Goal: Contribute content: Add original content to the website for others to see

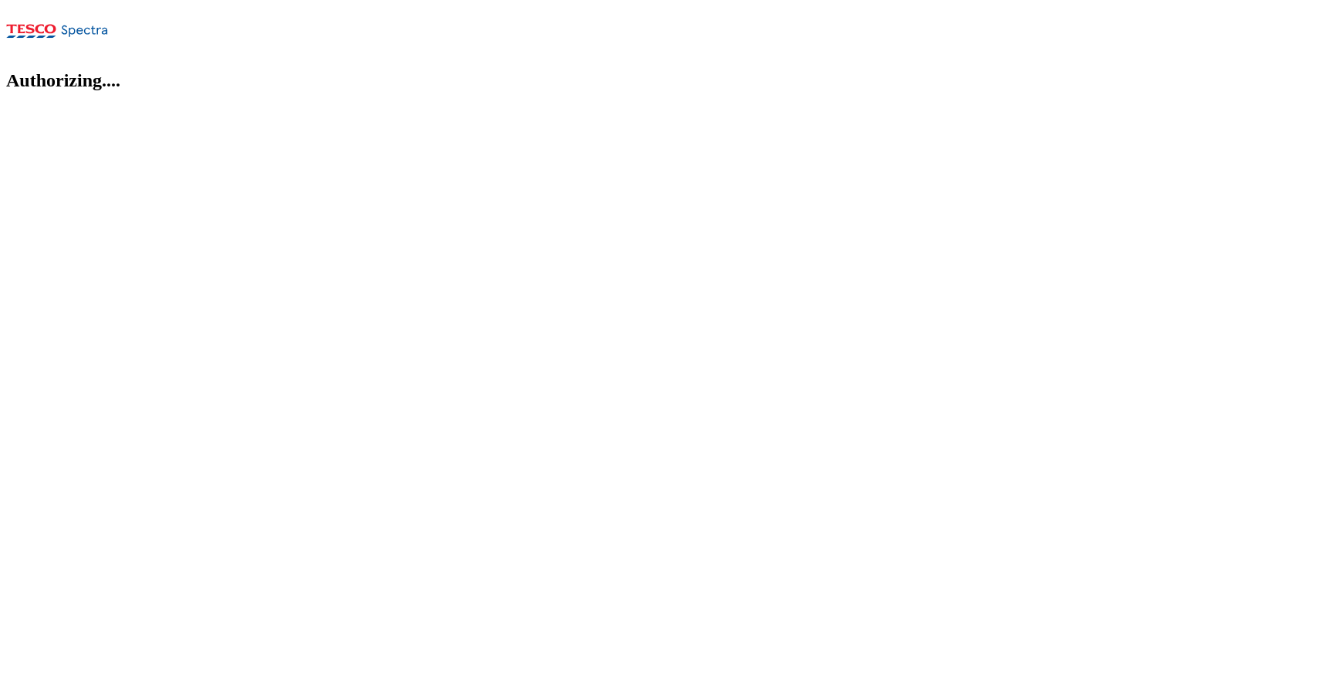
select select "flare-ghs-roi"
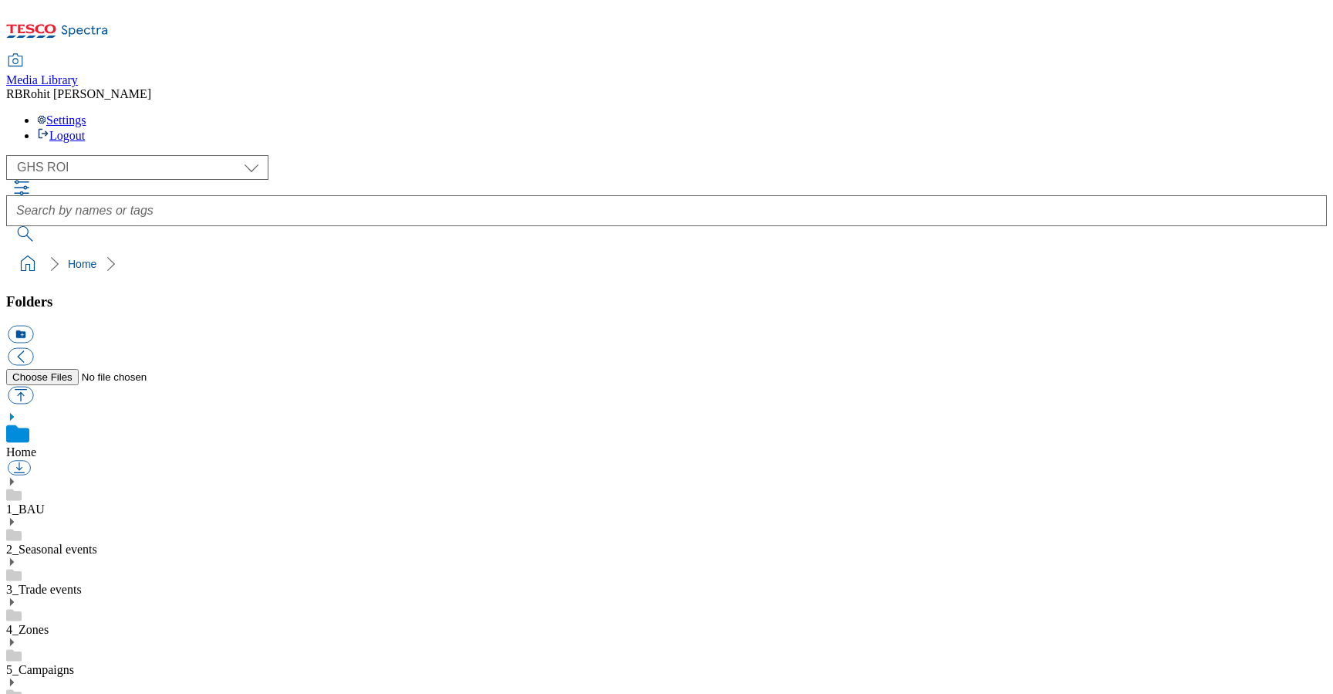
scroll to position [2, 0]
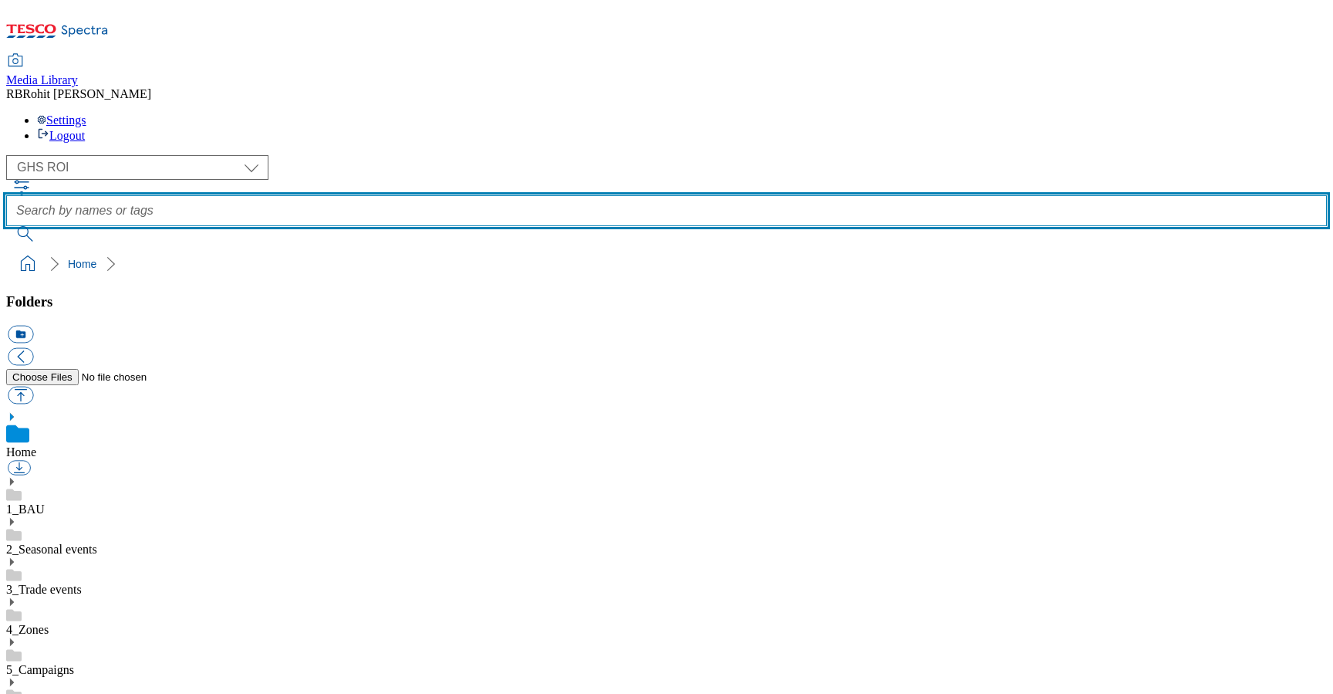
click at [498, 195] on input "text" at bounding box center [666, 210] width 1321 height 31
type input "steak"
click at [6, 226] on button "submit" at bounding box center [26, 233] width 40 height 15
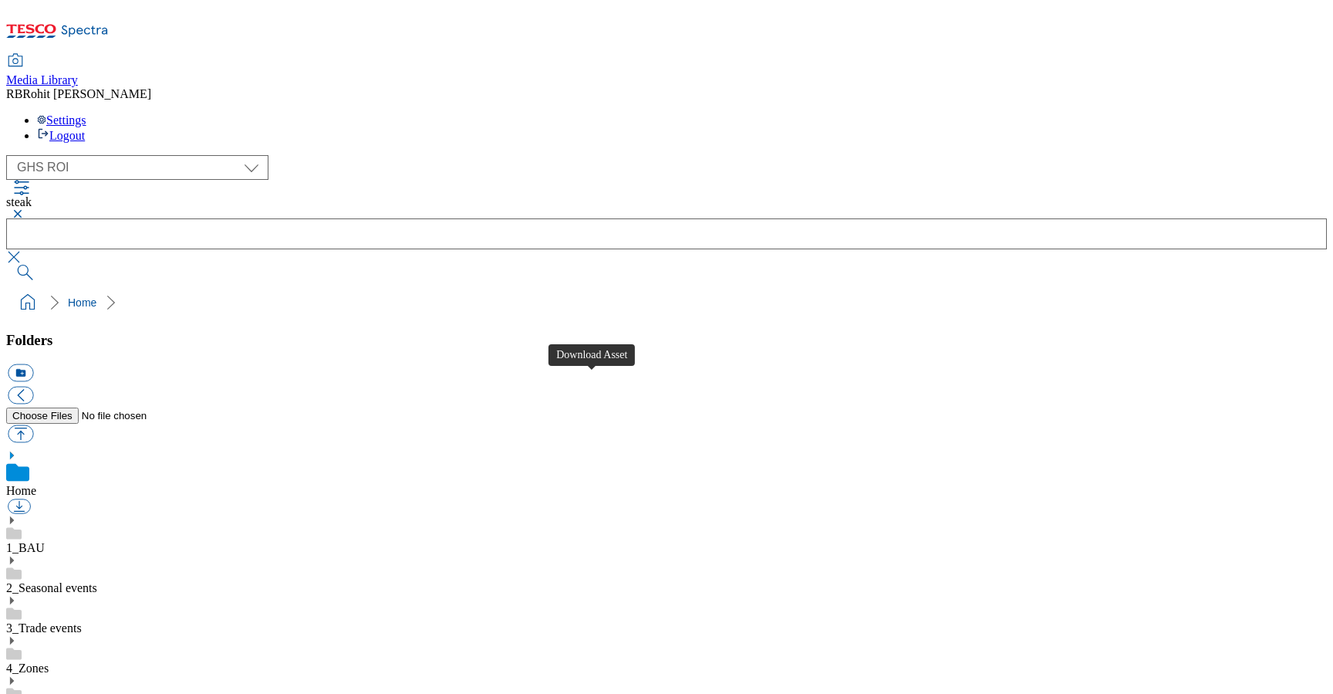
scroll to position [868, 0]
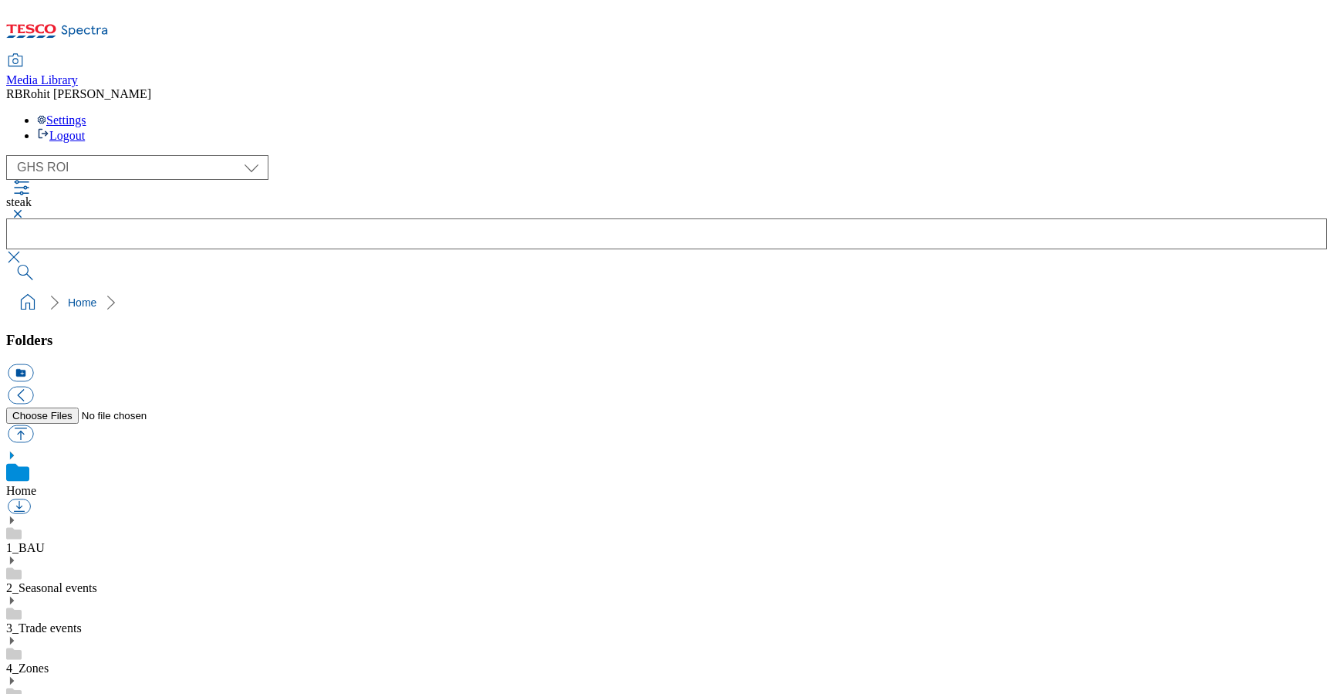
click at [14, 516] on use at bounding box center [12, 520] width 4 height 8
click at [17, 675] on icon at bounding box center [11, 680] width 11 height 11
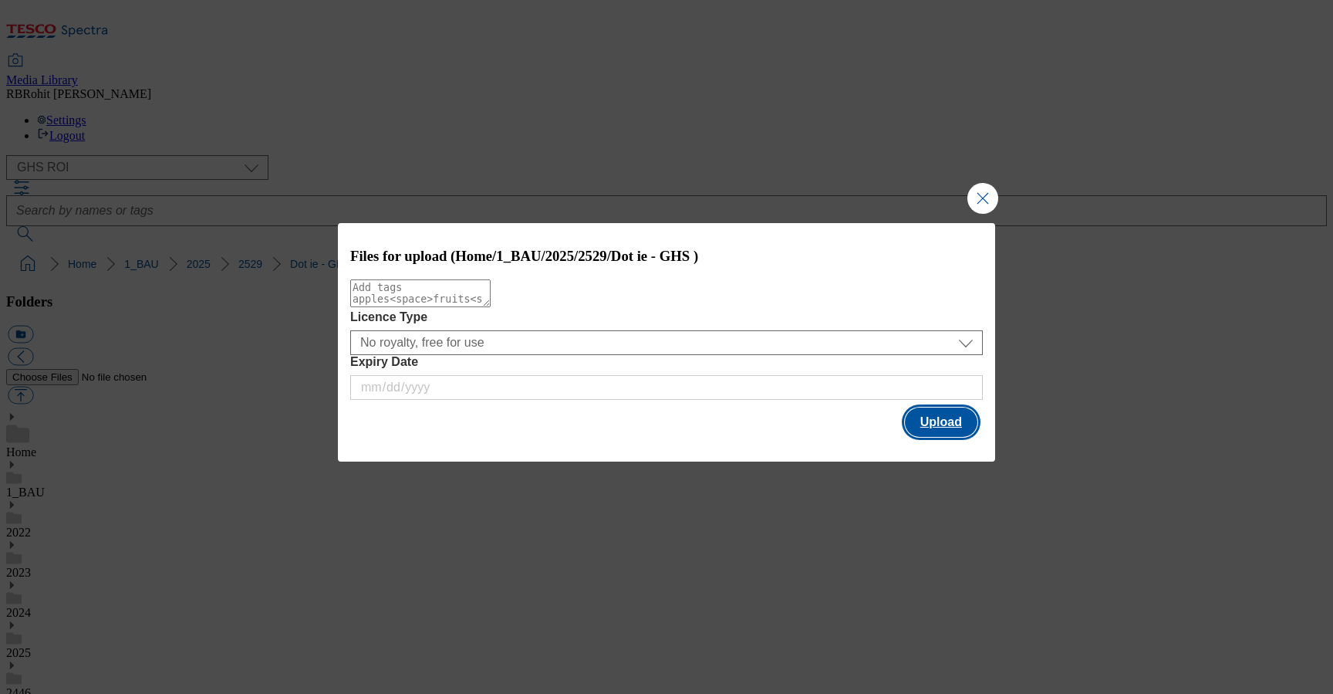
click at [931, 424] on button "Upload" at bounding box center [941, 421] width 73 height 29
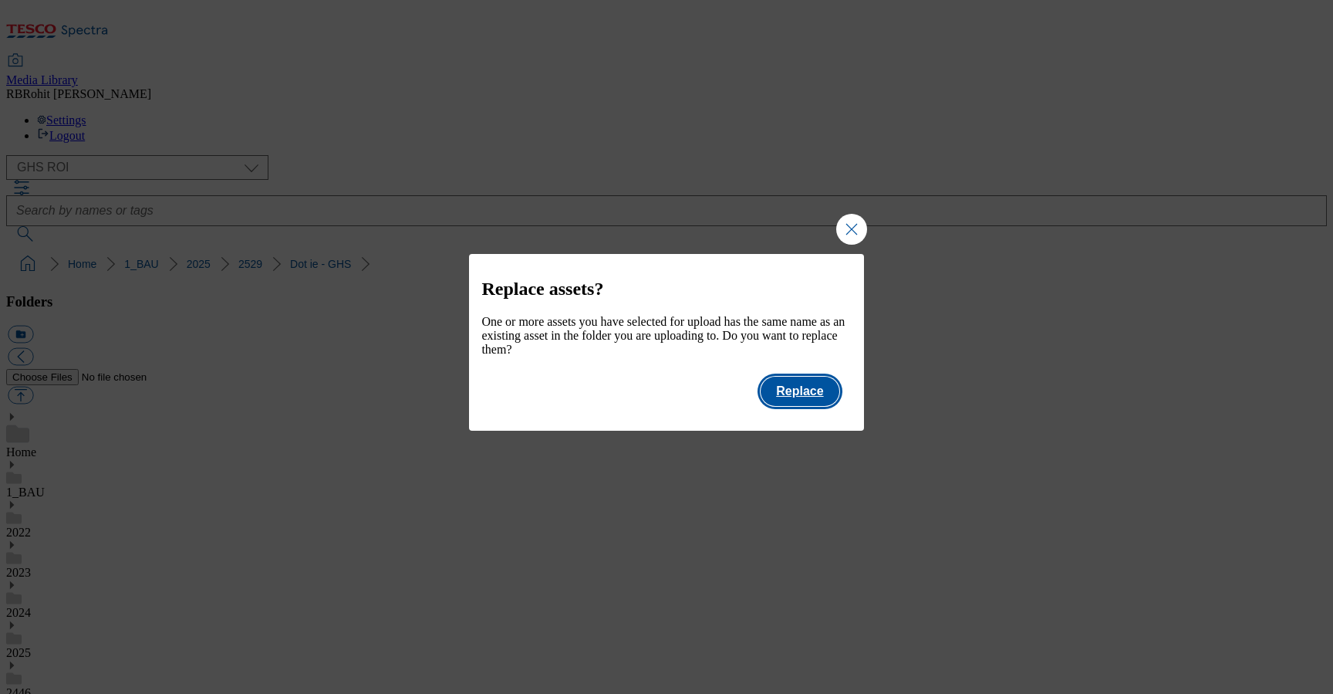
click at [827, 397] on button "Replace" at bounding box center [800, 391] width 78 height 29
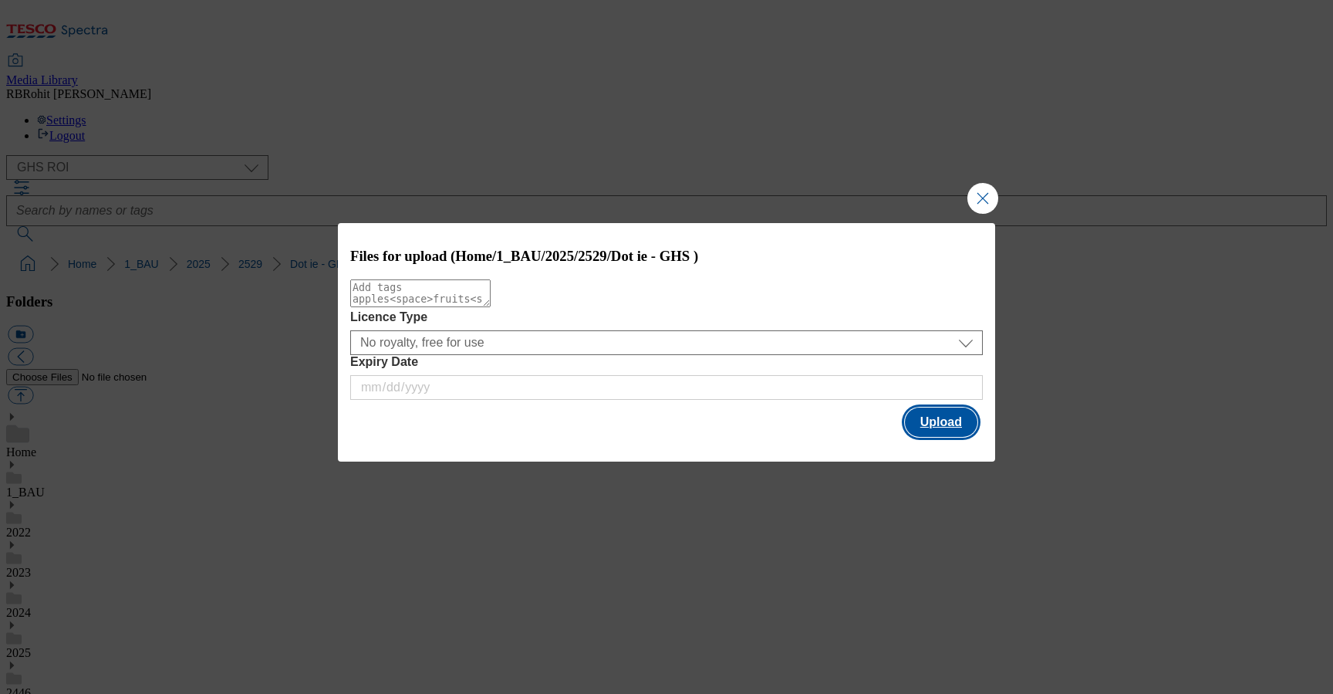
click at [963, 432] on button "Upload" at bounding box center [941, 421] width 73 height 29
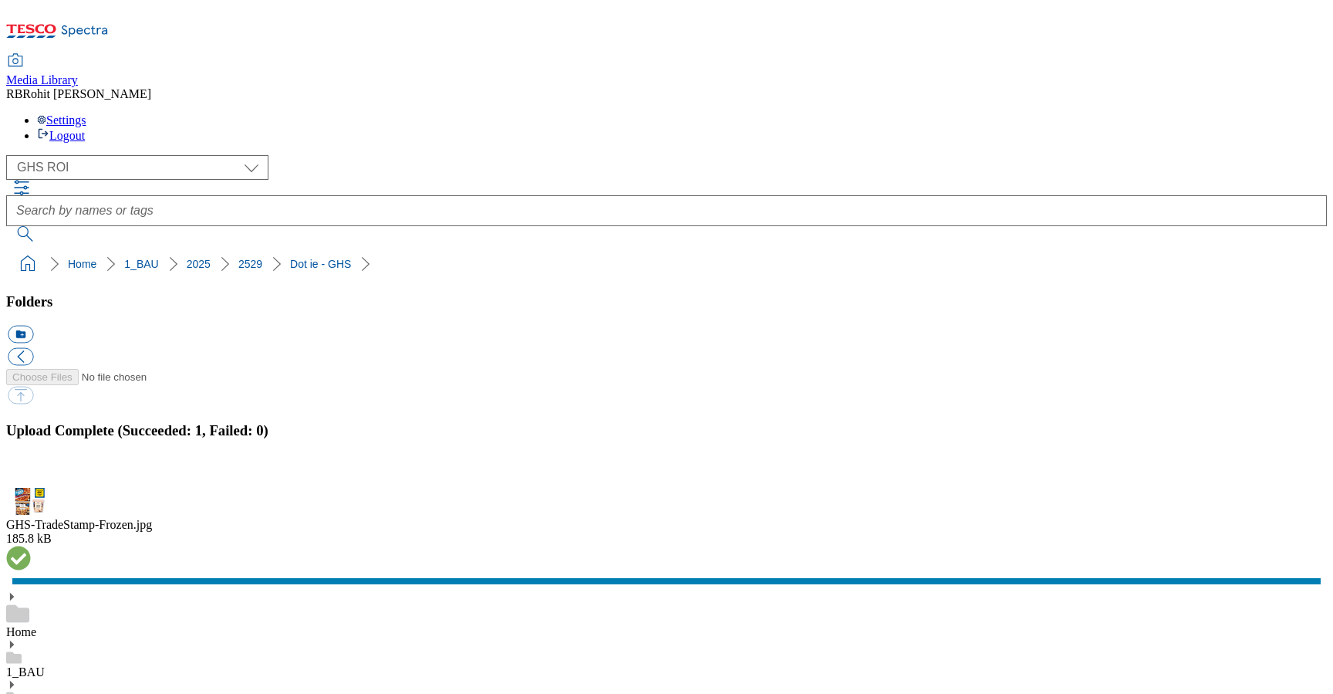
click at [31, 471] on button "button" at bounding box center [19, 478] width 23 height 15
